Goal: Task Accomplishment & Management: Manage account settings

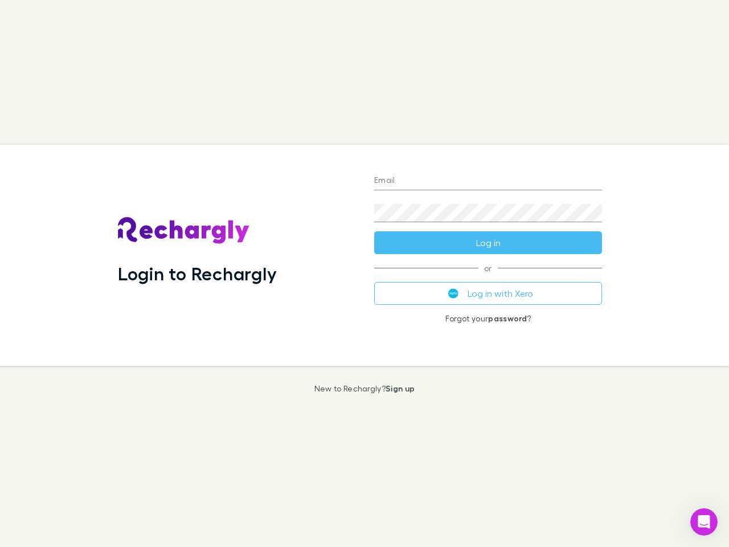
click at [365, 273] on div "Login to Rechargly" at bounding box center [237, 255] width 256 height 221
click at [488, 181] on input "Email" at bounding box center [488, 181] width 228 height 18
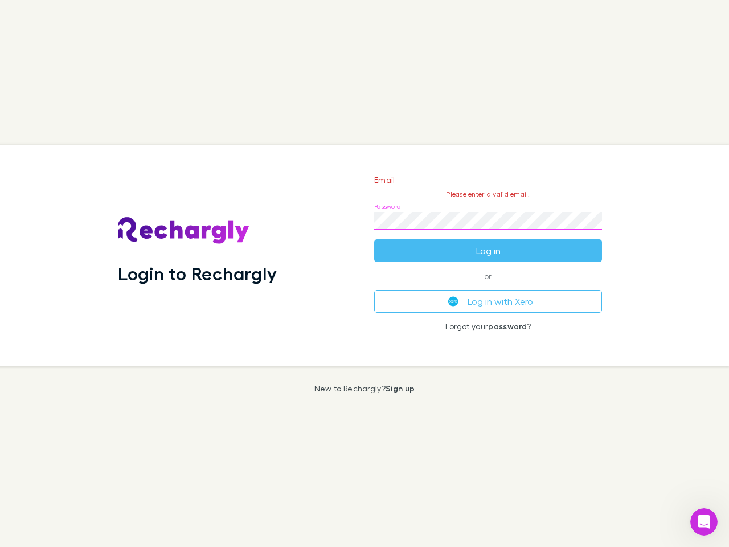
click at [488, 243] on form "Email Please enter a valid email. Password Log in" at bounding box center [488, 212] width 228 height 99
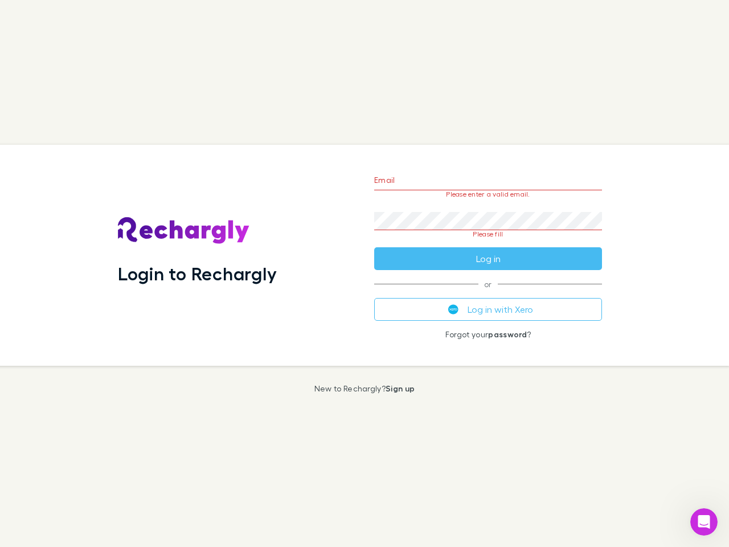
click at [488, 293] on div "Email Please enter a valid email. Password Please fill Log in or Log in with Xe…" at bounding box center [488, 255] width 246 height 221
click at [704, 522] on icon "Open Intercom Messenger" at bounding box center [704, 522] width 19 height 19
